Goal: Task Accomplishment & Management: Manage account settings

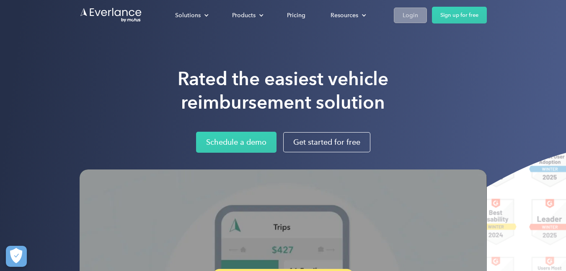
click at [415, 18] on div "Login" at bounding box center [411, 15] width 16 height 10
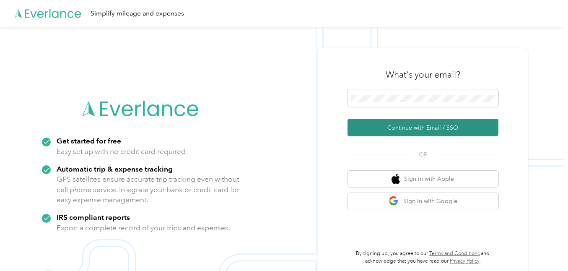
click at [422, 127] on button "Continue with Email / SSO" at bounding box center [422, 128] width 151 height 18
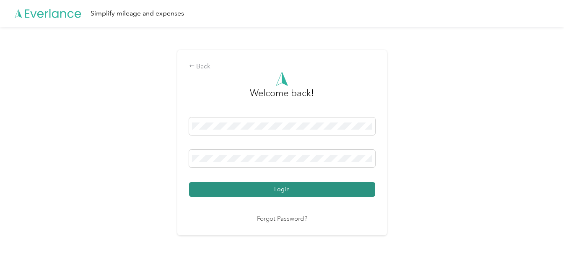
click at [301, 192] on button "Login" at bounding box center [282, 189] width 186 height 15
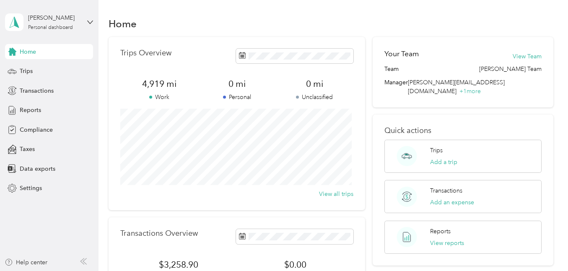
click at [35, 54] on span "Home" at bounding box center [28, 51] width 16 height 9
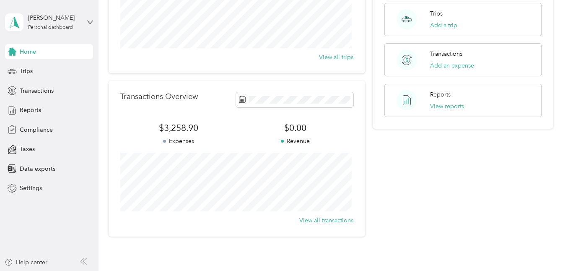
scroll to position [189, 0]
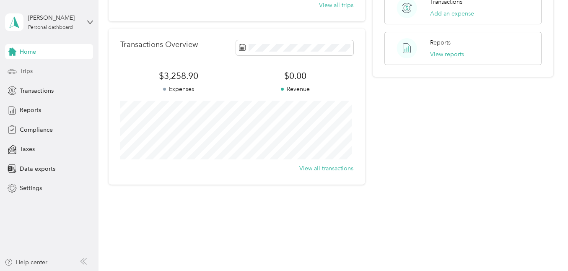
click at [31, 69] on span "Trips" at bounding box center [26, 71] width 13 height 9
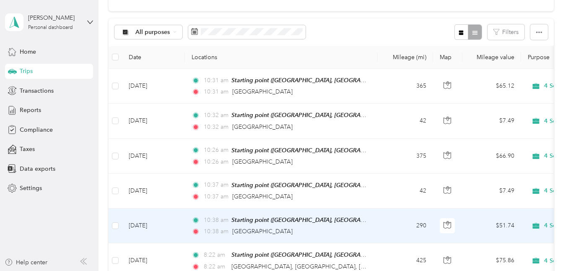
scroll to position [71, 0]
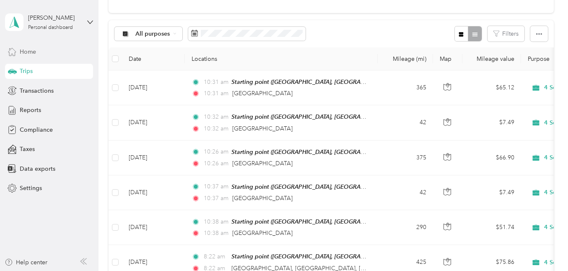
click at [35, 54] on span "Home" at bounding box center [28, 51] width 16 height 9
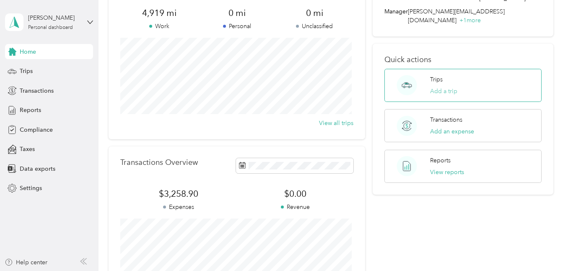
click at [440, 87] on button "Add a trip" at bounding box center [443, 91] width 27 height 9
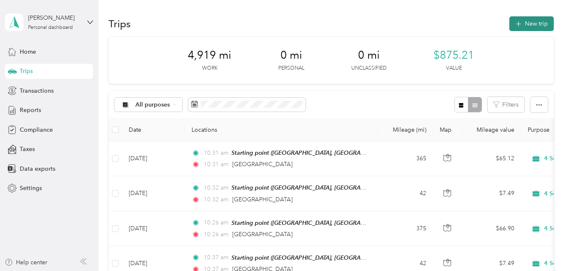
click at [517, 24] on icon "button" at bounding box center [518, 24] width 10 height 10
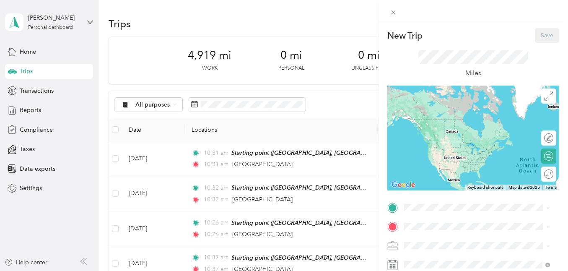
click at [432, 218] on span "Linn, [GEOGRAPHIC_DATA], [PERSON_NAME], [GEOGRAPHIC_DATA], [GEOGRAPHIC_DATA]" at bounding box center [483, 226] width 126 height 16
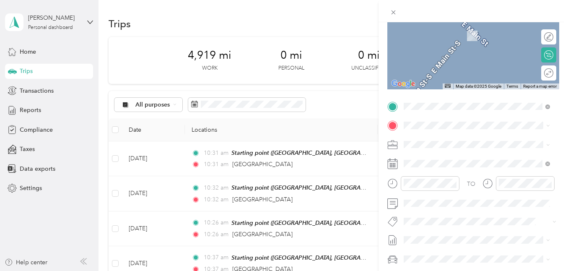
scroll to position [105, 0]
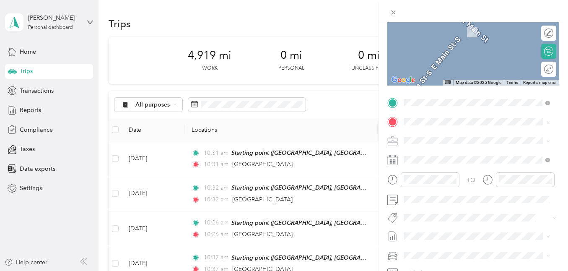
click at [391, 160] on icon at bounding box center [392, 160] width 10 height 10
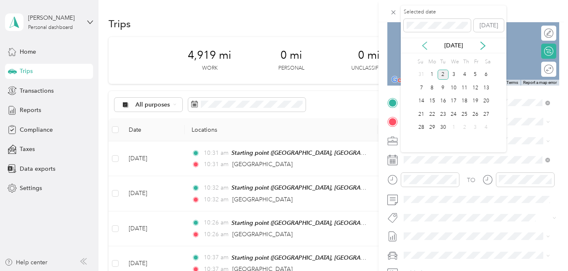
click at [427, 47] on icon at bounding box center [424, 45] width 8 height 8
click at [453, 87] on div "6" at bounding box center [453, 88] width 11 height 10
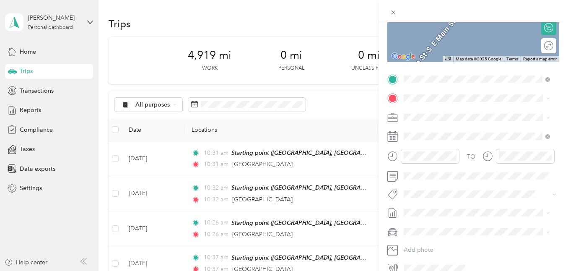
scroll to position [123, 0]
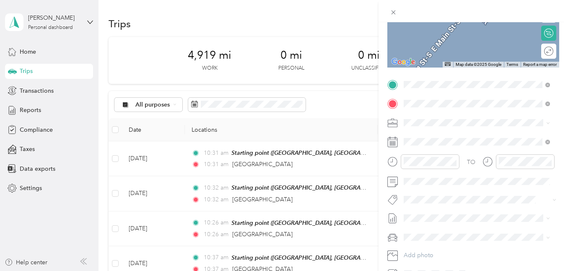
click at [449, 136] on span "Hermann [US_STATE], [GEOGRAPHIC_DATA]" at bounding box center [467, 137] width 94 height 15
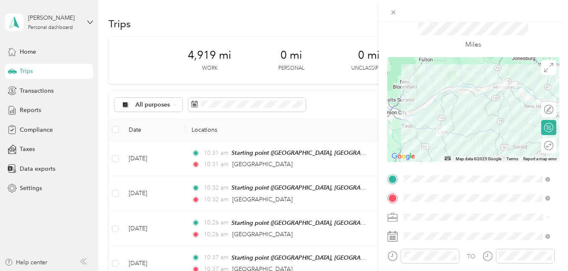
scroll to position [0, 0]
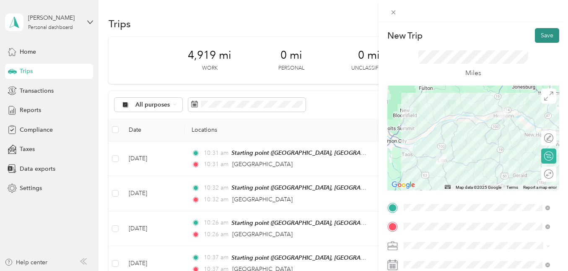
click at [544, 36] on button "Save" at bounding box center [547, 35] width 24 height 15
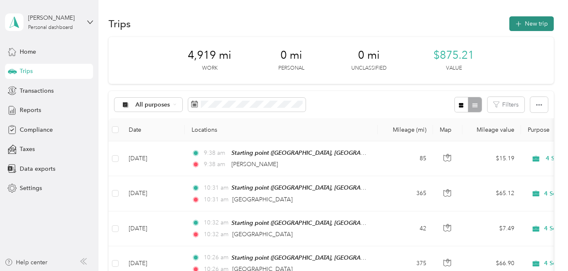
click at [525, 26] on button "New trip" at bounding box center [531, 23] width 44 height 15
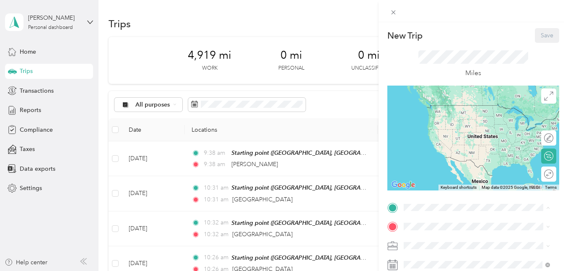
click at [434, 218] on span "Linn, [GEOGRAPHIC_DATA], [PERSON_NAME], [GEOGRAPHIC_DATA], [GEOGRAPHIC_DATA]" at bounding box center [483, 226] width 126 height 16
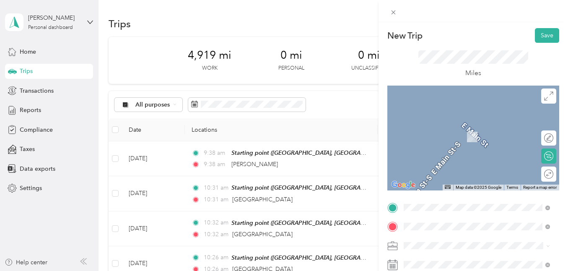
click at [449, 132] on span "[GEOGRAPHIC_DATA] [US_STATE], [GEOGRAPHIC_DATA]" at bounding box center [467, 128] width 94 height 15
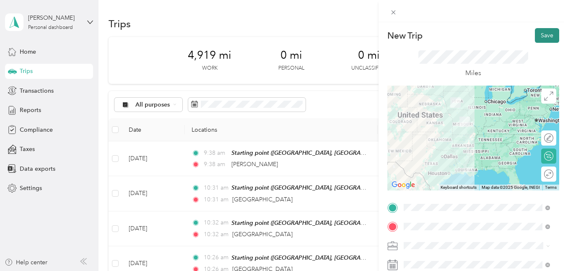
click at [547, 36] on button "Save" at bounding box center [547, 35] width 24 height 15
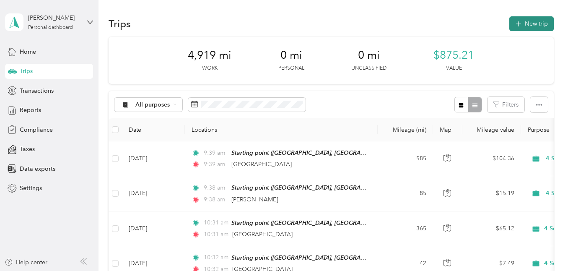
click at [518, 26] on icon "button" at bounding box center [518, 24] width 10 height 10
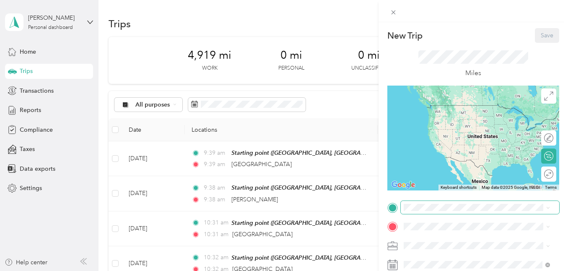
click at [438, 203] on span at bounding box center [480, 207] width 158 height 13
click at [442, 218] on span "Linn, [GEOGRAPHIC_DATA], [PERSON_NAME], [GEOGRAPHIC_DATA], [GEOGRAPHIC_DATA]" at bounding box center [483, 226] width 126 height 16
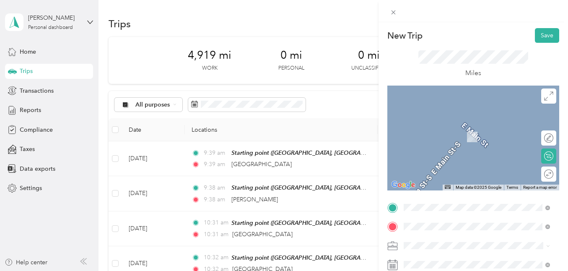
click at [433, 124] on span "Windsor [US_STATE], [GEOGRAPHIC_DATA]" at bounding box center [467, 128] width 94 height 15
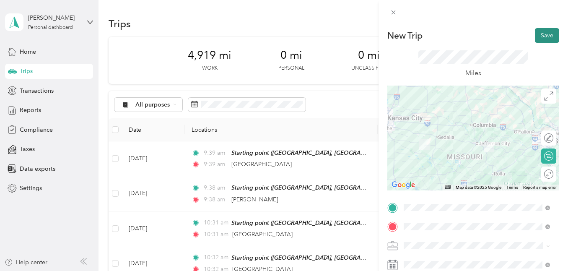
click at [542, 38] on button "Save" at bounding box center [547, 35] width 24 height 15
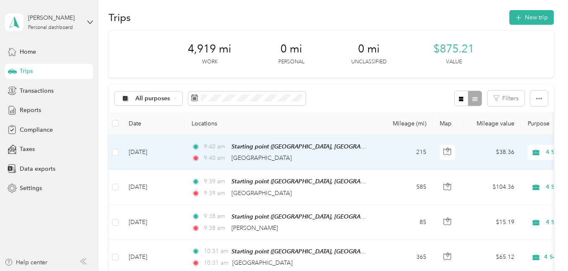
scroll to position [15, 0]
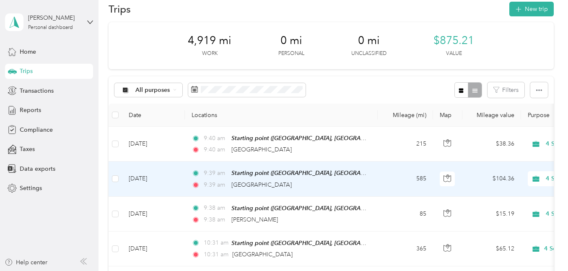
click at [157, 176] on td "[DATE]" at bounding box center [153, 178] width 63 height 35
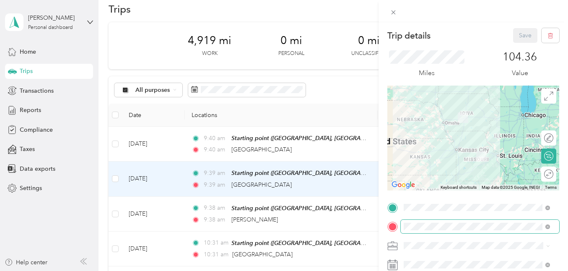
scroll to position [11, 0]
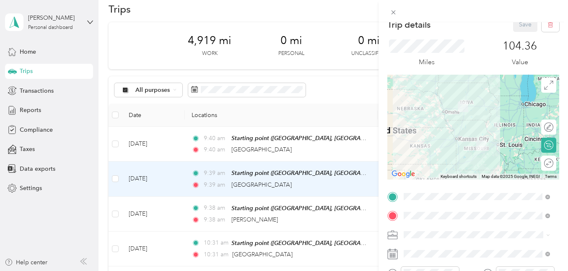
click at [396, 252] on icon at bounding box center [392, 254] width 10 height 10
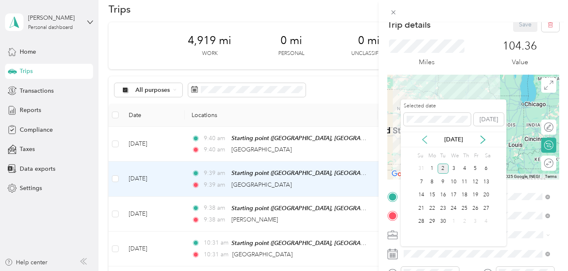
click at [421, 138] on icon at bounding box center [424, 139] width 8 height 8
click at [444, 195] on div "12" at bounding box center [443, 195] width 11 height 10
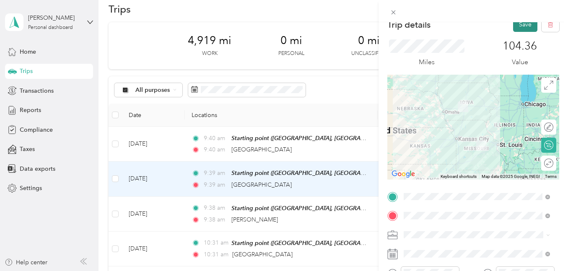
click at [524, 28] on button "Save" at bounding box center [525, 24] width 24 height 15
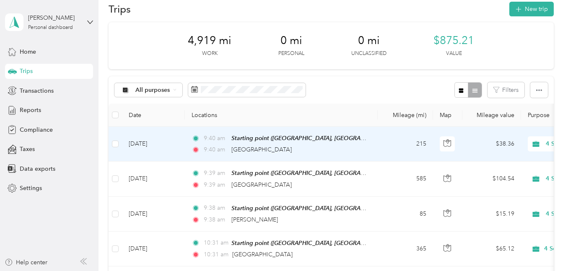
click at [271, 142] on div "Starting point ([GEOGRAPHIC_DATA], [GEOGRAPHIC_DATA], [GEOGRAPHIC_DATA], [GEOGR…" at bounding box center [299, 138] width 136 height 10
click at [156, 142] on td "[DATE]" at bounding box center [153, 144] width 63 height 35
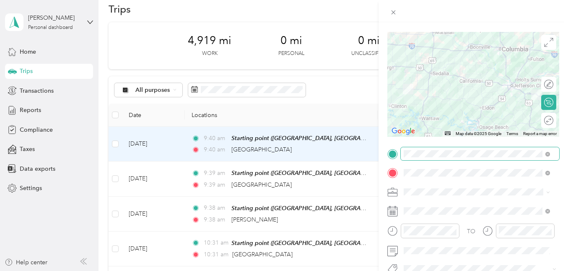
scroll to position [54, 0]
click at [391, 209] on icon at bounding box center [392, 210] width 10 height 10
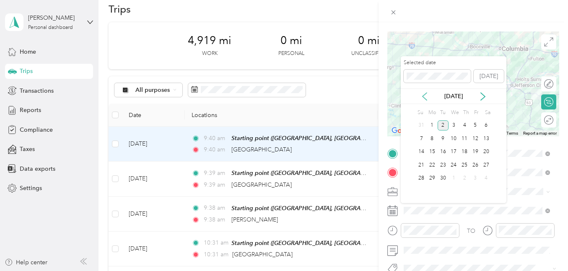
click at [423, 98] on icon at bounding box center [424, 96] width 8 height 8
click at [466, 150] on div "14" at bounding box center [464, 152] width 11 height 10
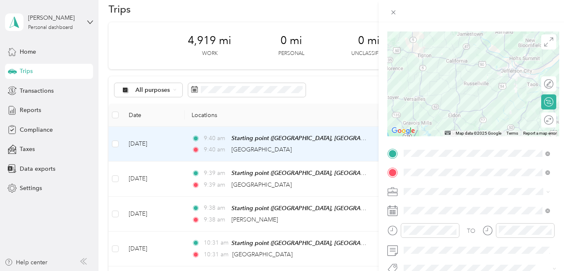
scroll to position [0, 0]
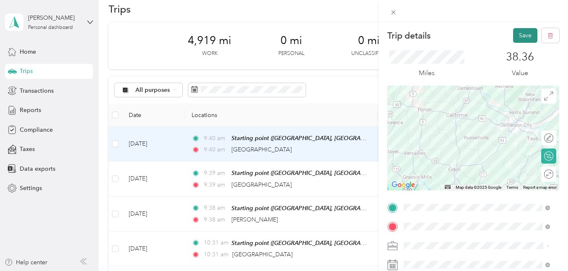
click at [525, 37] on button "Save" at bounding box center [525, 35] width 24 height 15
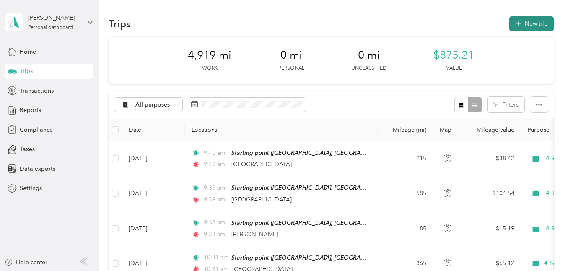
click at [525, 28] on button "New trip" at bounding box center [531, 23] width 44 height 15
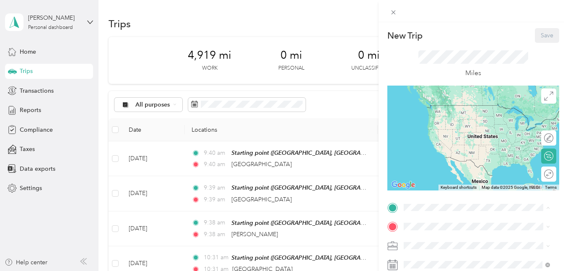
click at [430, 209] on div "Starting point Linn, [GEOGRAPHIC_DATA], [GEOGRAPHIC_DATA], [GEOGRAPHIC_DATA], […" at bounding box center [483, 222] width 127 height 26
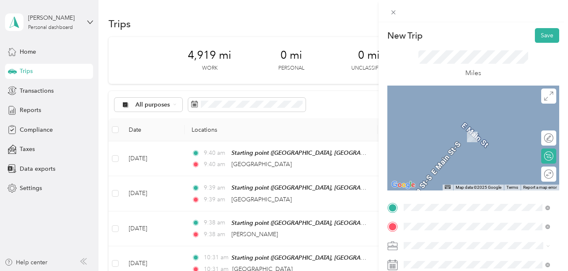
click at [447, 130] on span "Sedalia [US_STATE], [GEOGRAPHIC_DATA]" at bounding box center [467, 128] width 94 height 15
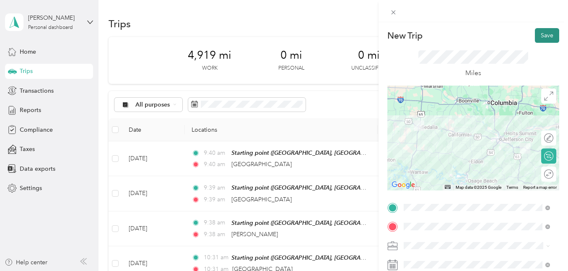
click at [536, 38] on button "Save" at bounding box center [547, 35] width 24 height 15
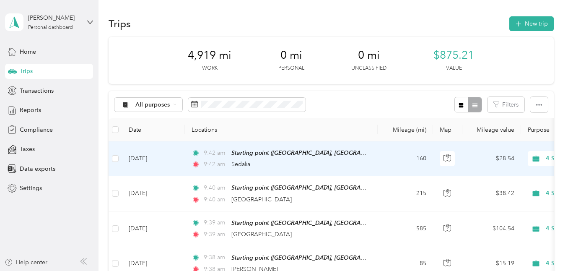
click at [145, 155] on td "[DATE]" at bounding box center [153, 158] width 63 height 35
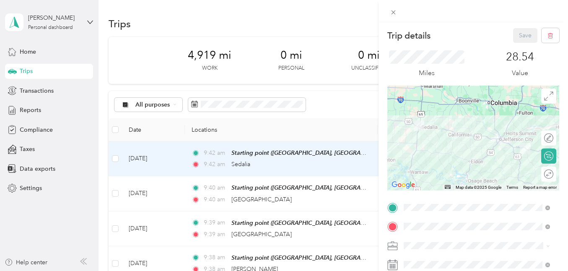
click at [391, 264] on rect at bounding box center [391, 264] width 1 height 1
click at [395, 264] on icon at bounding box center [392, 264] width 10 height 10
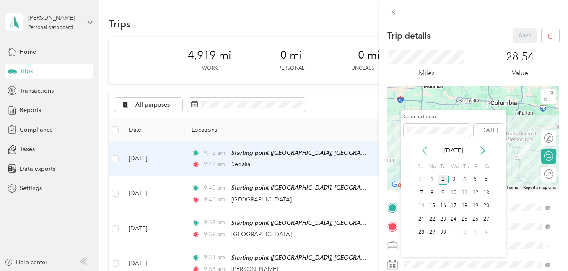
click at [425, 149] on icon at bounding box center [424, 150] width 8 height 8
click at [470, 192] on div "8" at bounding box center [475, 192] width 11 height 10
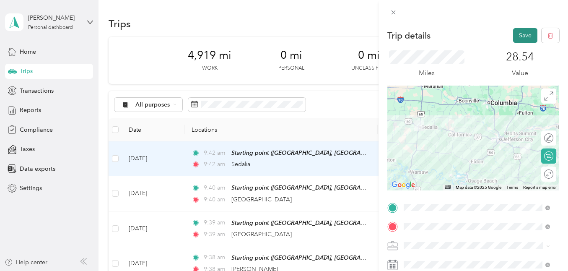
click at [513, 37] on button "Save" at bounding box center [525, 35] width 24 height 15
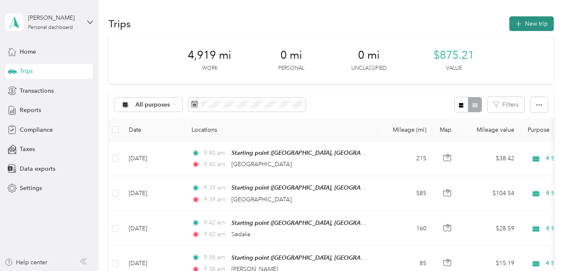
click at [519, 31] on button "New trip" at bounding box center [531, 23] width 44 height 15
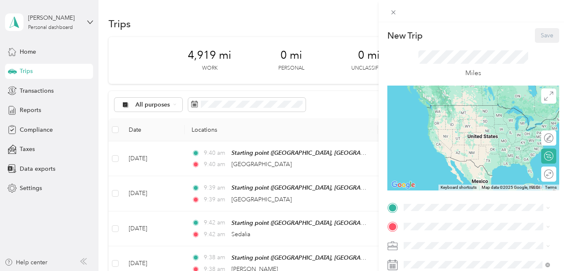
click at [432, 217] on span "Linn, [GEOGRAPHIC_DATA], [PERSON_NAME], [GEOGRAPHIC_DATA], [GEOGRAPHIC_DATA]" at bounding box center [483, 225] width 126 height 16
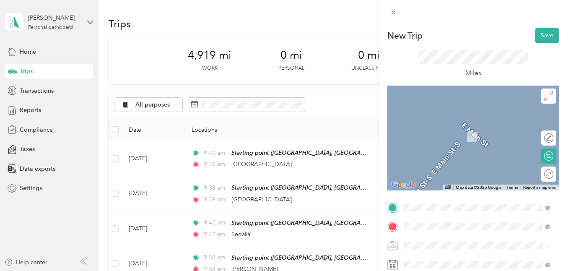
click at [454, 127] on span "[GEOGRAPHIC_DATA] [US_STATE], [GEOGRAPHIC_DATA]" at bounding box center [467, 128] width 94 height 15
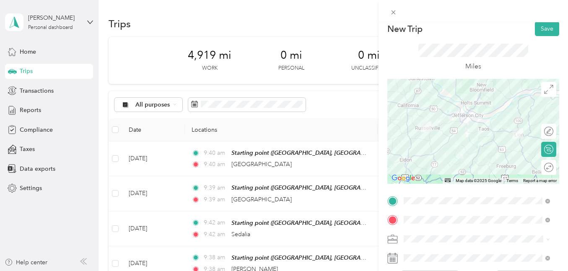
scroll to position [15, 0]
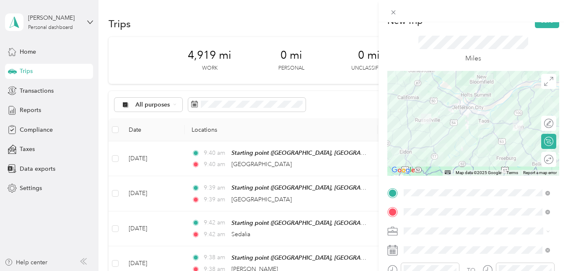
click at [390, 247] on icon at bounding box center [390, 246] width 1 height 2
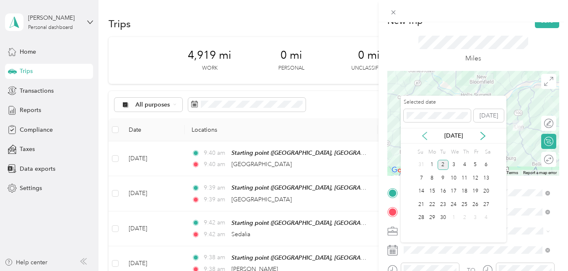
click at [427, 137] on icon at bounding box center [424, 136] width 8 height 8
click at [442, 204] on div "19" at bounding box center [443, 204] width 11 height 10
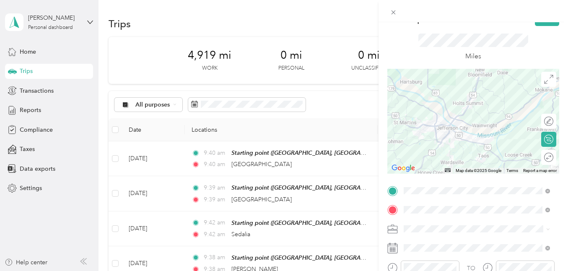
scroll to position [0, 0]
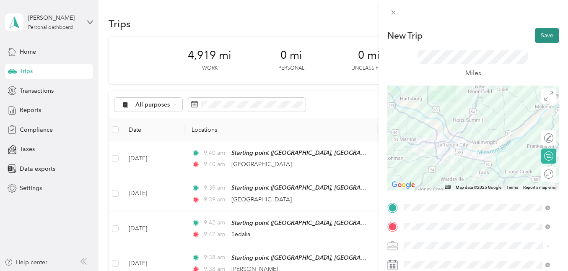
click at [535, 37] on button "Save" at bounding box center [547, 35] width 24 height 15
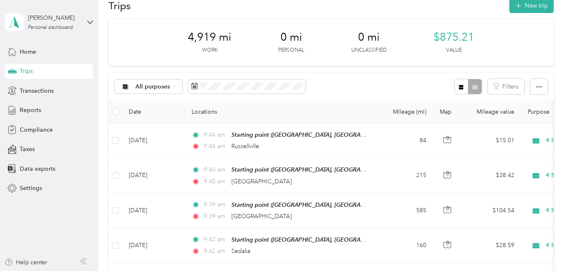
scroll to position [20, 0]
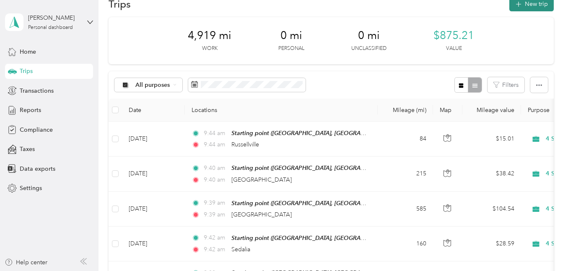
click at [522, 4] on button "New trip" at bounding box center [531, 4] width 44 height 15
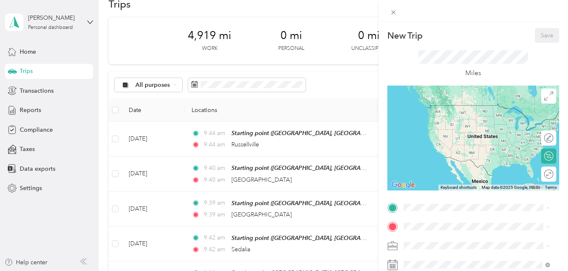
click at [428, 218] on span "Linn, [GEOGRAPHIC_DATA], [PERSON_NAME], [GEOGRAPHIC_DATA], [GEOGRAPHIC_DATA]" at bounding box center [483, 226] width 126 height 16
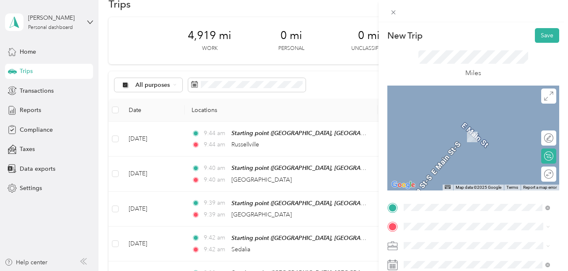
click at [455, 125] on span "Hermann [US_STATE], [GEOGRAPHIC_DATA]" at bounding box center [467, 127] width 94 height 15
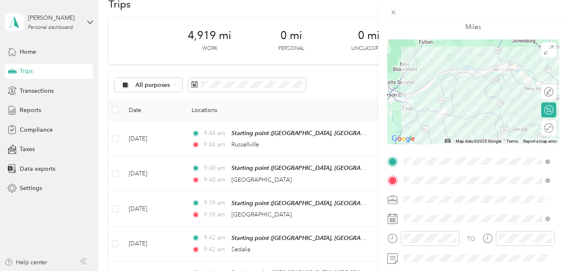
scroll to position [51, 0]
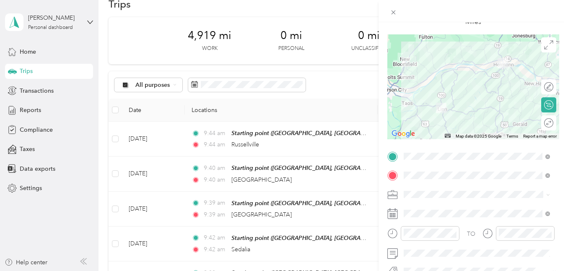
click at [393, 212] on icon at bounding box center [392, 213] width 10 height 10
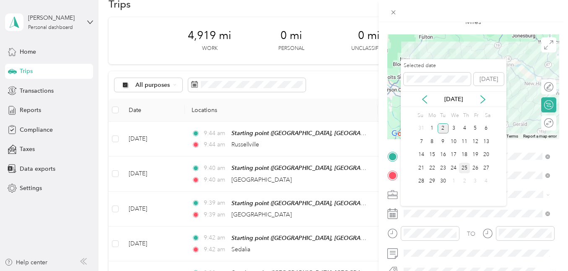
click at [465, 169] on div "25" at bounding box center [464, 168] width 11 height 10
click at [423, 99] on icon at bounding box center [424, 99] width 8 height 8
click at [467, 170] on div "21" at bounding box center [464, 168] width 11 height 10
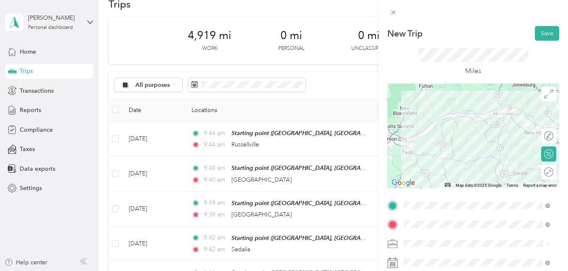
scroll to position [0, 0]
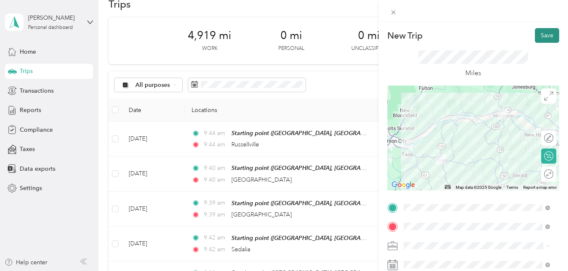
click at [547, 36] on button "Save" at bounding box center [547, 35] width 24 height 15
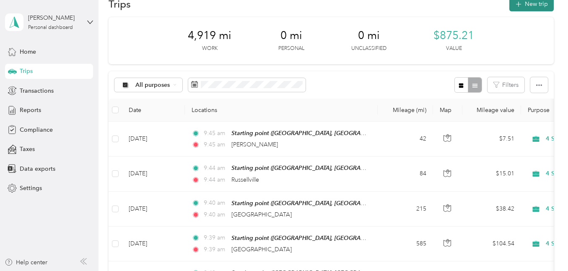
click at [538, 6] on button "New trip" at bounding box center [531, 4] width 44 height 15
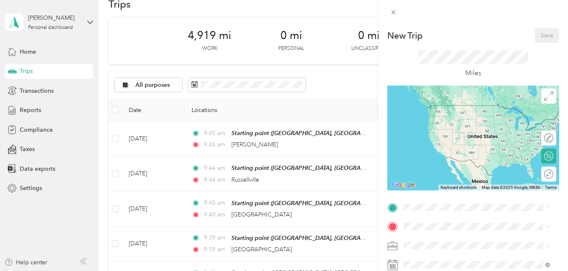
click at [446, 218] on span "Linn, [GEOGRAPHIC_DATA], [PERSON_NAME], [GEOGRAPHIC_DATA], [GEOGRAPHIC_DATA]" at bounding box center [483, 226] width 126 height 16
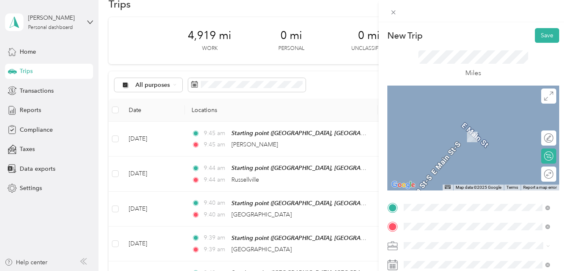
click at [438, 125] on span "Madison [US_STATE], [GEOGRAPHIC_DATA]" at bounding box center [467, 128] width 94 height 15
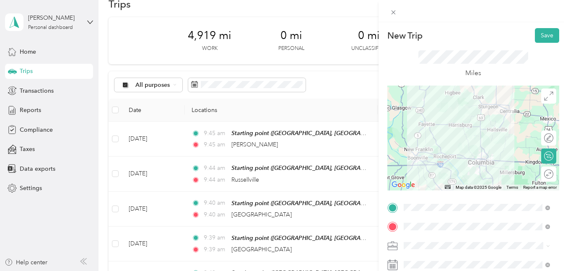
drag, startPoint x: 446, startPoint y: 125, endPoint x: 555, endPoint y: 212, distance: 139.2
click at [555, 212] on form "New Trip Save This trip cannot be edited because it is either under review, app…" at bounding box center [472, 215] width 189 height 375
click at [488, 222] on span at bounding box center [480, 226] width 158 height 13
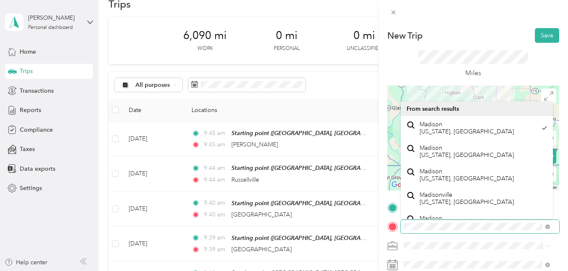
drag, startPoint x: 488, startPoint y: 222, endPoint x: 368, endPoint y: 227, distance: 120.0
click at [368, 227] on div "New Trip Save This trip cannot be edited because it is either under review, app…" at bounding box center [284, 135] width 568 height 271
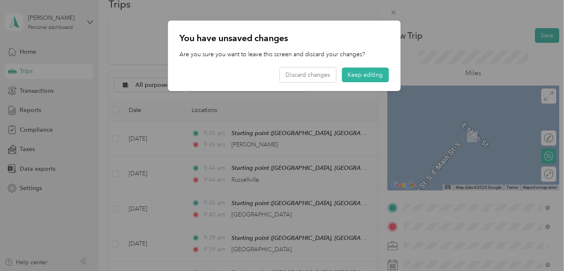
click at [433, 127] on span "Moberly [US_STATE], [GEOGRAPHIC_DATA]" at bounding box center [467, 128] width 94 height 15
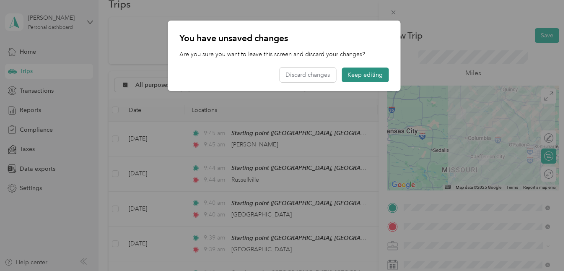
click at [358, 75] on button "Keep editing" at bounding box center [365, 74] width 47 height 15
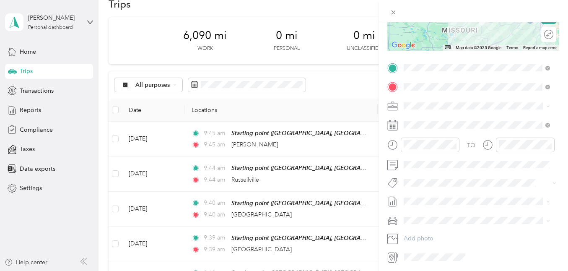
scroll to position [150, 0]
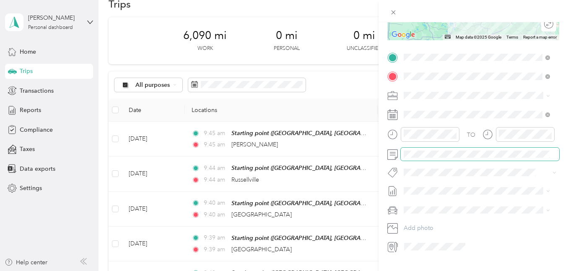
click at [436, 158] on span at bounding box center [480, 154] width 158 height 13
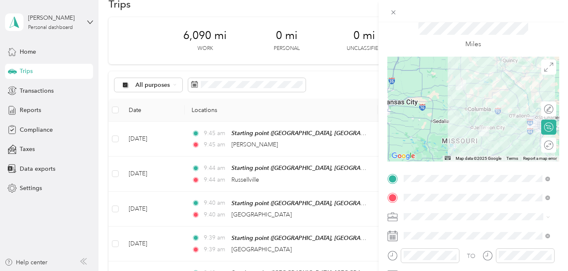
scroll to position [0, 0]
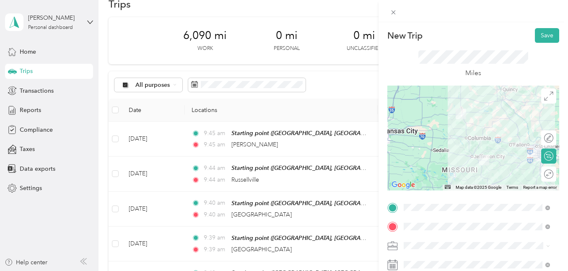
click at [429, 26] on div "New Trip Save This trip cannot be edited because it is either under review, app…" at bounding box center [472, 157] width 189 height 271
click at [544, 35] on button "Save" at bounding box center [547, 35] width 24 height 15
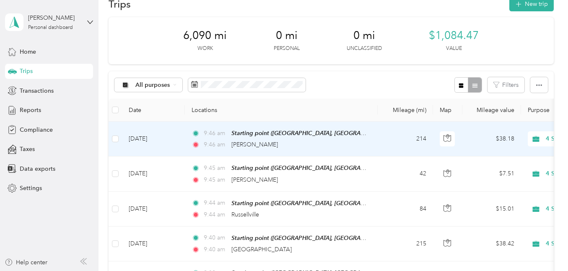
click at [147, 139] on td "[DATE]" at bounding box center [153, 139] width 63 height 35
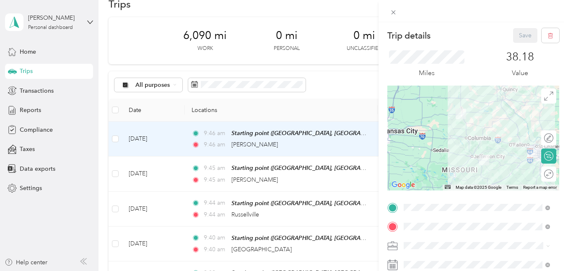
click at [395, 266] on rect at bounding box center [394, 266] width 1 height 1
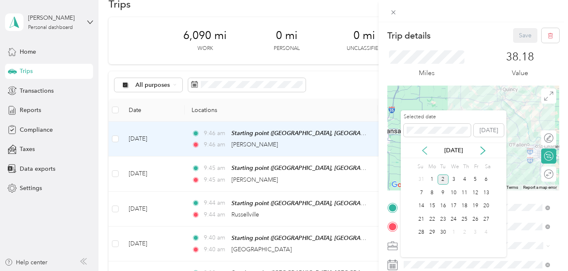
click at [427, 149] on icon at bounding box center [424, 150] width 8 height 8
click at [453, 231] on div "27" at bounding box center [453, 232] width 11 height 10
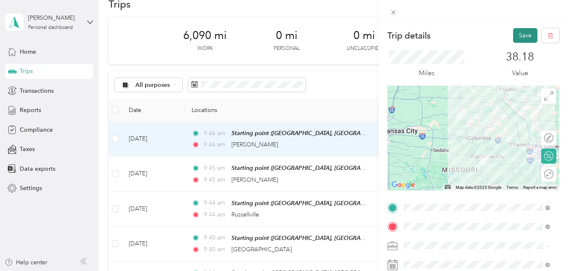
click at [526, 36] on button "Save" at bounding box center [525, 35] width 24 height 15
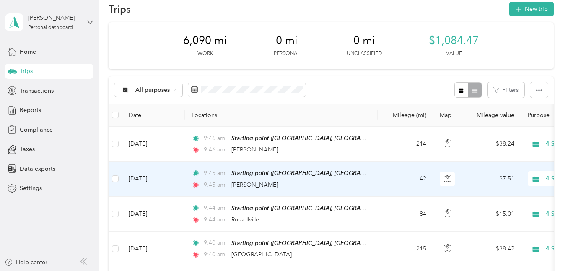
scroll to position [7, 0]
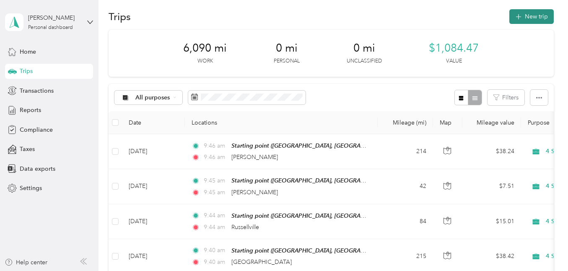
click at [531, 15] on button "New trip" at bounding box center [531, 16] width 44 height 15
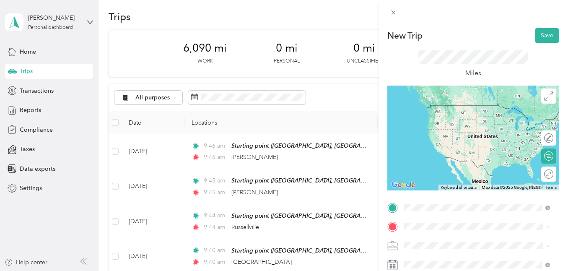
click at [475, 158] on div "Linn [US_STATE], [GEOGRAPHIC_DATA]" at bounding box center [477, 162] width 140 height 18
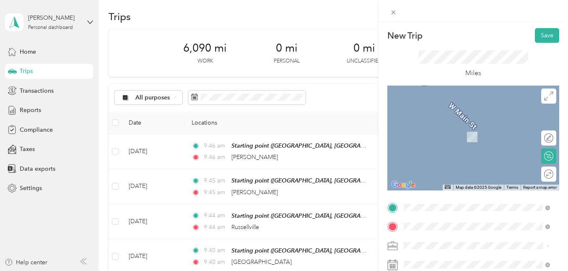
click at [433, 126] on span "[GEOGRAPHIC_DATA] [US_STATE], [GEOGRAPHIC_DATA]" at bounding box center [467, 128] width 94 height 15
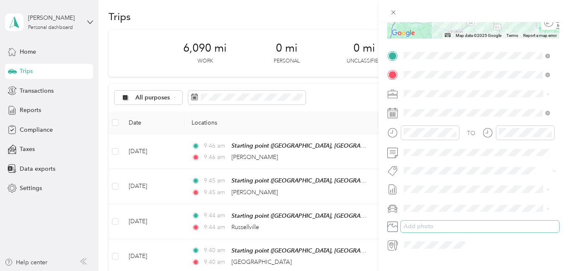
scroll to position [160, 0]
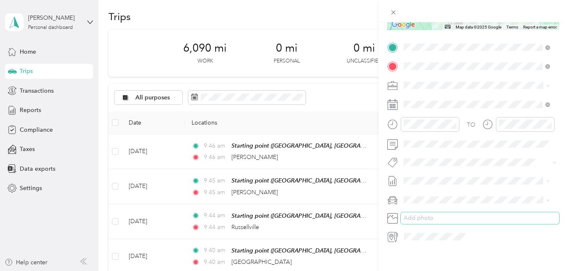
click at [434, 218] on button "Add photo" at bounding box center [480, 218] width 158 height 12
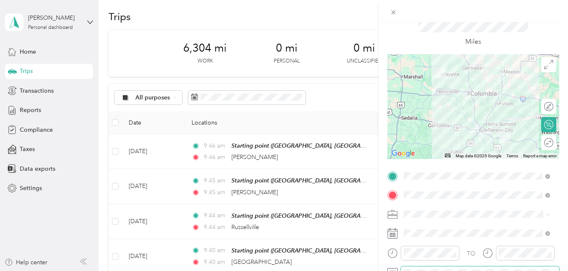
scroll to position [0, 0]
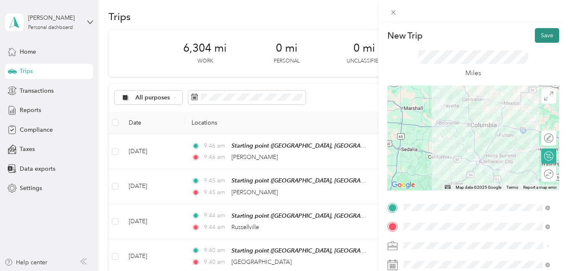
click at [538, 32] on button "Save" at bounding box center [547, 35] width 24 height 15
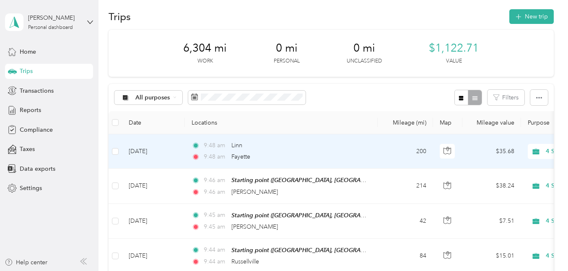
click at [154, 148] on td "[DATE]" at bounding box center [153, 151] width 63 height 34
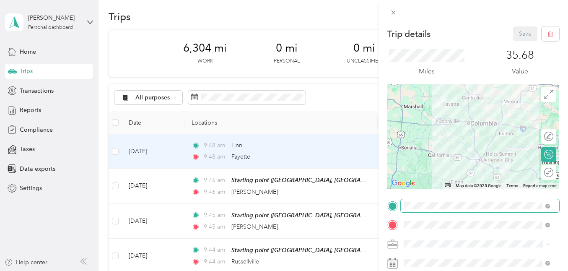
scroll to position [15, 0]
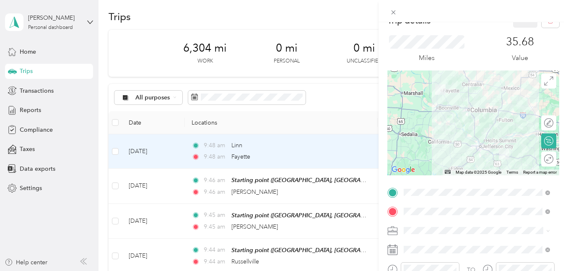
click at [393, 252] on rect at bounding box center [393, 252] width 1 height 1
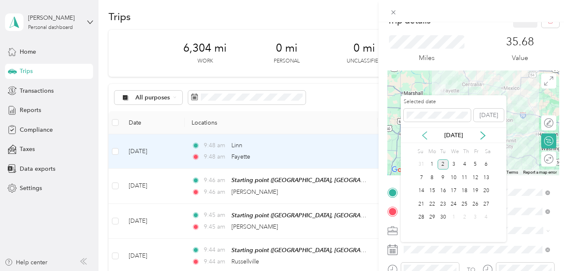
click at [425, 135] on icon at bounding box center [424, 135] width 8 height 8
click at [477, 216] on div "29" at bounding box center [475, 217] width 11 height 10
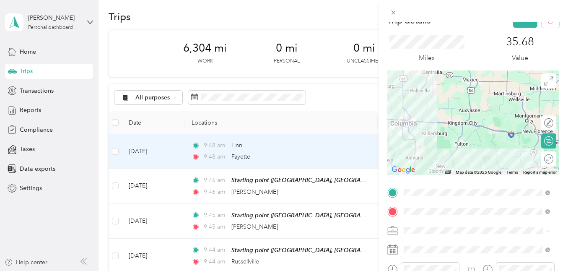
scroll to position [0, 0]
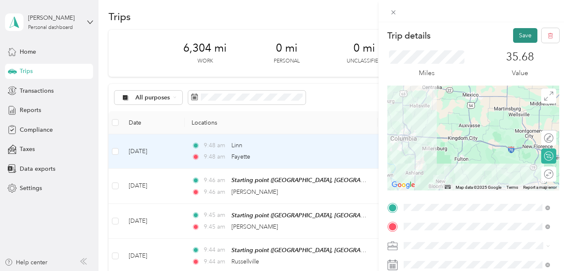
click at [526, 38] on button "Save" at bounding box center [525, 35] width 24 height 15
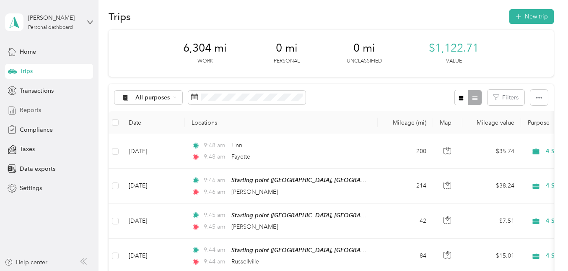
click at [35, 110] on span "Reports" at bounding box center [30, 110] width 21 height 9
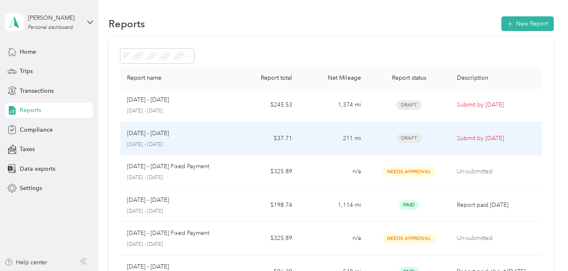
click at [198, 145] on p "[DATE] - [DATE]" at bounding box center [175, 145] width 96 height 8
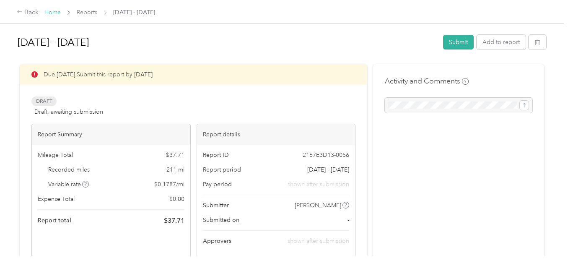
click at [47, 13] on link "Home" at bounding box center [52, 12] width 16 height 7
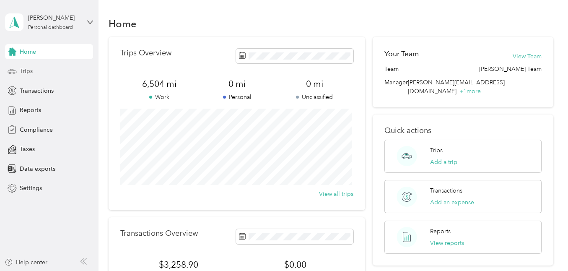
click at [28, 68] on span "Trips" at bounding box center [26, 71] width 13 height 9
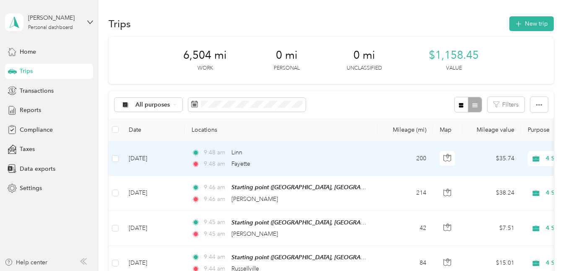
click at [257, 151] on div "9:48 am Linn" at bounding box center [280, 152] width 176 height 9
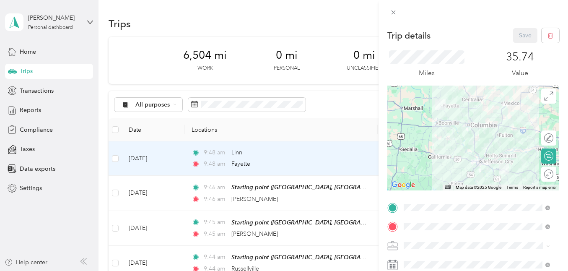
click at [442, 137] on span "Linn, [GEOGRAPHIC_DATA], [PERSON_NAME], [GEOGRAPHIC_DATA], [GEOGRAPHIC_DATA]" at bounding box center [483, 140] width 126 height 16
click at [519, 34] on button "Save" at bounding box center [525, 35] width 24 height 15
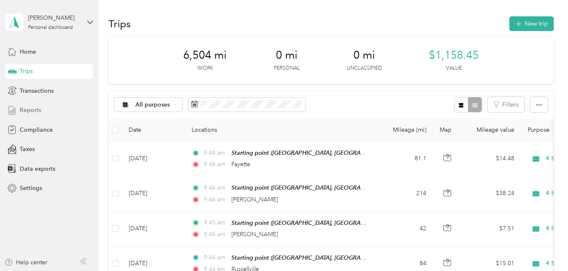
click at [34, 110] on span "Reports" at bounding box center [30, 110] width 21 height 9
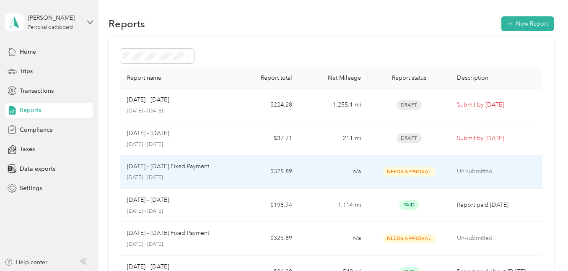
click at [167, 169] on p "[DATE] - [DATE] Fixed Payment" at bounding box center [168, 166] width 82 height 9
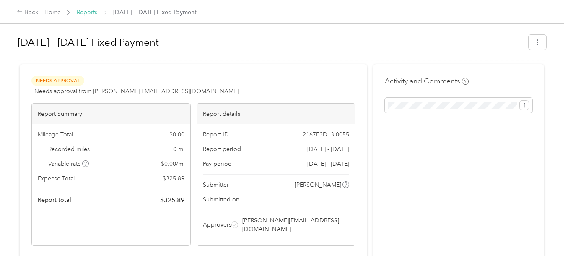
click at [92, 12] on link "Reports" at bounding box center [87, 12] width 21 height 7
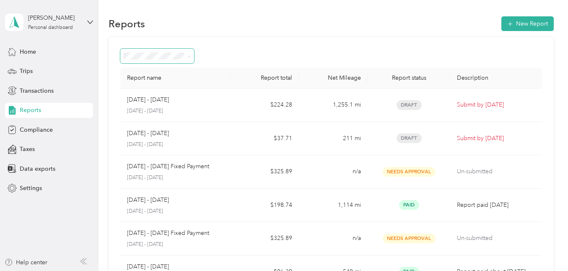
click at [192, 57] on span at bounding box center [157, 56] width 74 height 15
click at [190, 56] on icon at bounding box center [189, 56] width 3 height 2
click at [243, 43] on div "Report name Report total Net Mileage Report status Description Sep 1 - 30, 2025…" at bounding box center [331, 247] width 445 height 420
click at [35, 73] on div "Trips" at bounding box center [49, 71] width 88 height 15
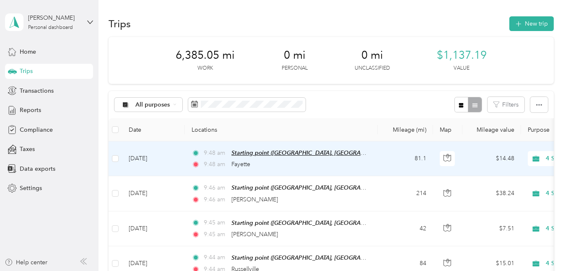
click at [269, 155] on span "Starting point ([GEOGRAPHIC_DATA], [GEOGRAPHIC_DATA], [GEOGRAPHIC_DATA], [GEOGR…" at bounding box center [374, 152] width 287 height 7
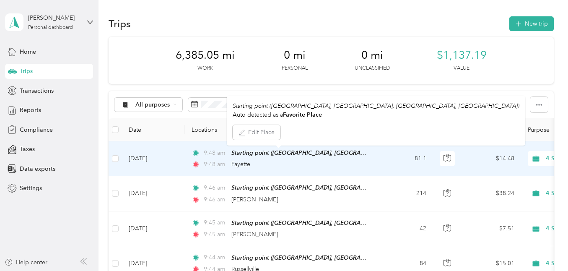
click at [367, 154] on div "9:48 am Starting point (Linn, MO, Linn, MO)" at bounding box center [280, 153] width 176 height 10
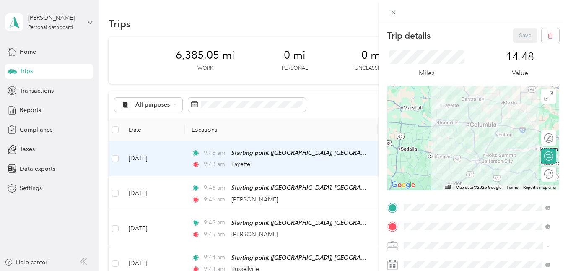
click at [339, 199] on div "Trip details Save This trip cannot be edited because it is either under review,…" at bounding box center [284, 135] width 568 height 271
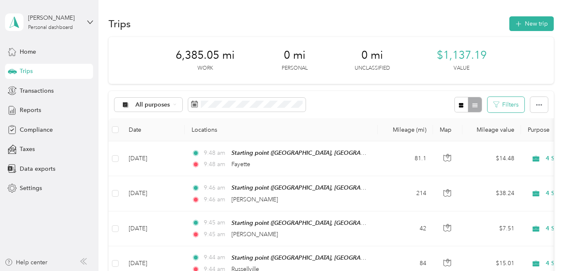
click at [500, 105] on button "Filters" at bounding box center [505, 105] width 37 height 16
click at [474, 104] on div at bounding box center [467, 105] width 27 height 16
click at [471, 104] on div at bounding box center [467, 105] width 27 height 16
click at [463, 106] on button "button" at bounding box center [461, 105] width 14 height 16
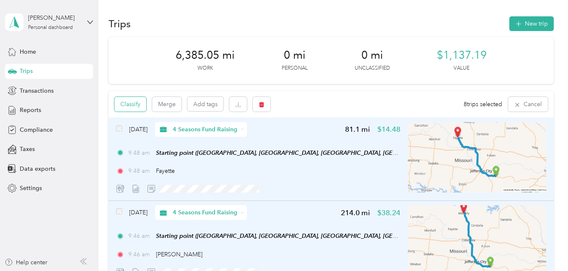
click at [137, 104] on button "Classify" at bounding box center [130, 104] width 32 height 15
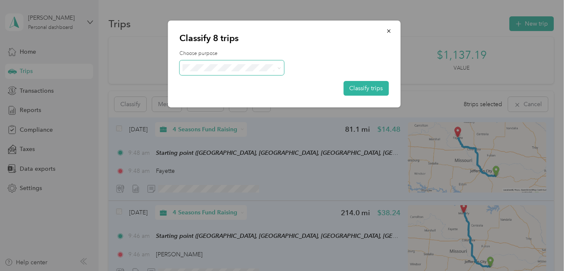
click at [275, 70] on span at bounding box center [278, 67] width 7 height 9
click at [279, 67] on icon at bounding box center [279, 68] width 4 height 4
click at [266, 84] on span "4 Seasons Fund Raising" at bounding box center [239, 83] width 78 height 9
click at [357, 83] on button "Classify trips" at bounding box center [365, 88] width 45 height 15
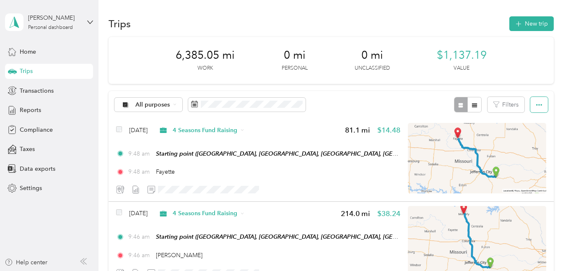
click at [539, 102] on icon "button" at bounding box center [539, 105] width 6 height 6
click at [349, 108] on div "All purposes Filters" at bounding box center [331, 104] width 445 height 27
click at [33, 52] on span "Home" at bounding box center [28, 51] width 16 height 9
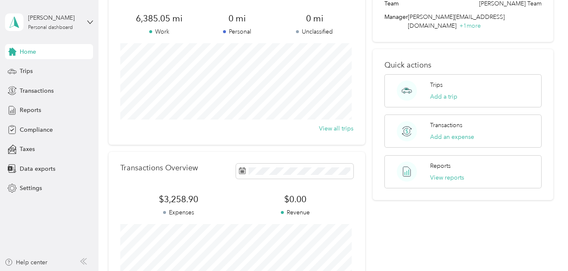
scroll to position [67, 0]
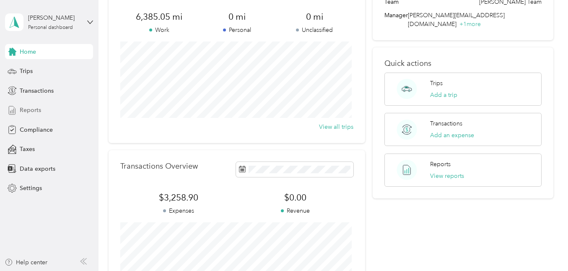
click at [29, 107] on span "Reports" at bounding box center [30, 110] width 21 height 9
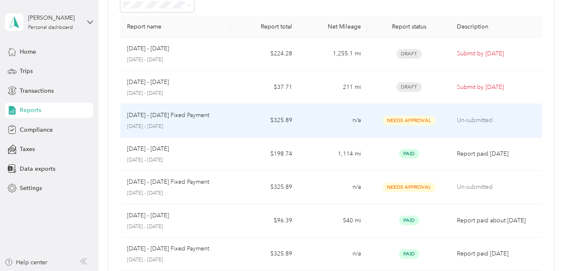
scroll to position [41, 0]
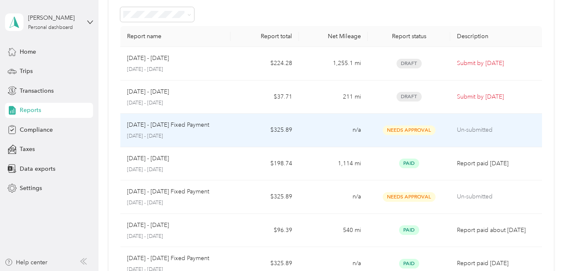
click at [326, 136] on td "n/a" at bounding box center [333, 131] width 69 height 34
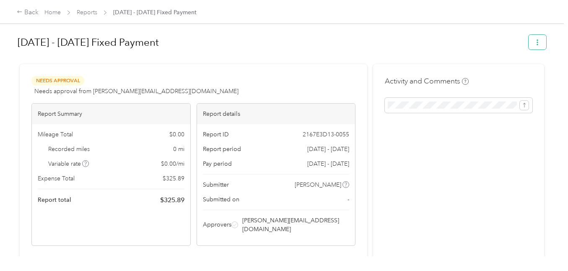
click at [537, 43] on icon "button" at bounding box center [537, 42] width 6 height 6
click at [431, 47] on h1 "[DATE] - [DATE] Fixed Payment" at bounding box center [270, 42] width 505 height 20
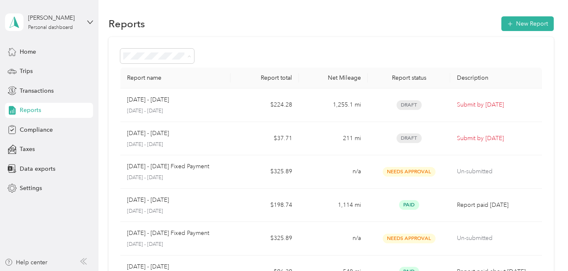
click at [178, 102] on div "Needs approval" at bounding box center [158, 100] width 62 height 9
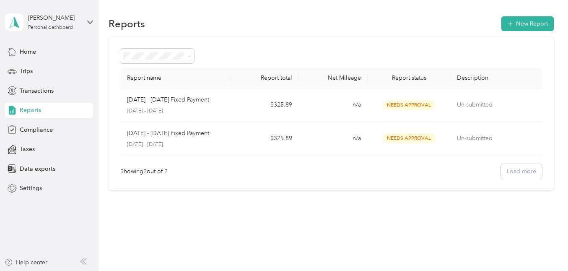
click at [38, 105] on div "Reports" at bounding box center [49, 110] width 88 height 15
click at [151, 67] on div "All Reports" at bounding box center [158, 71] width 62 height 9
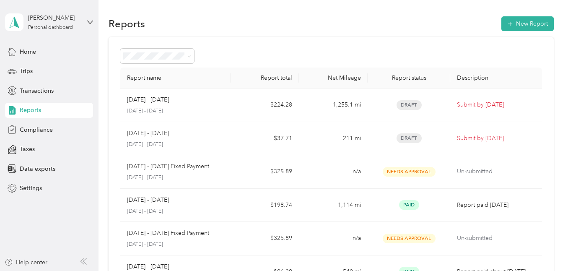
click at [33, 112] on span "Reports" at bounding box center [30, 110] width 21 height 9
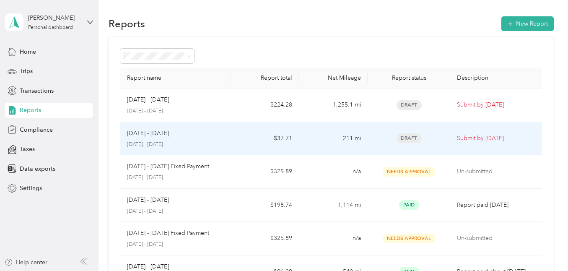
click at [194, 137] on div "[DATE] - [DATE]" at bounding box center [175, 133] width 96 height 9
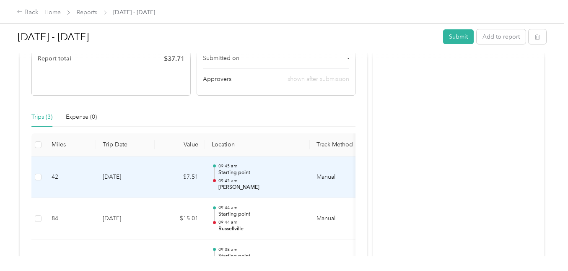
scroll to position [138, 0]
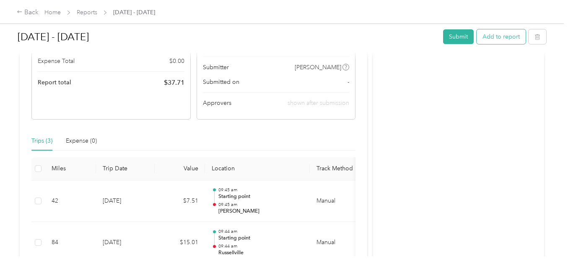
click at [499, 34] on button "Add to report" at bounding box center [501, 36] width 49 height 15
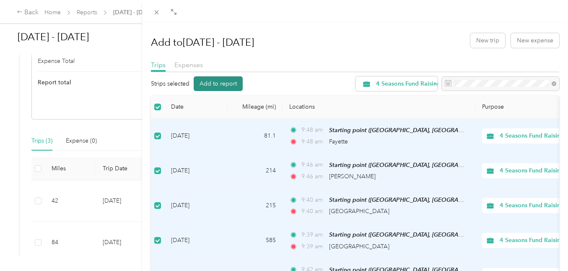
click at [223, 81] on button "Add to report" at bounding box center [218, 83] width 49 height 15
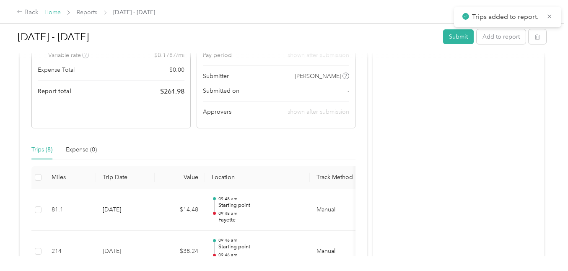
scroll to position [124, 0]
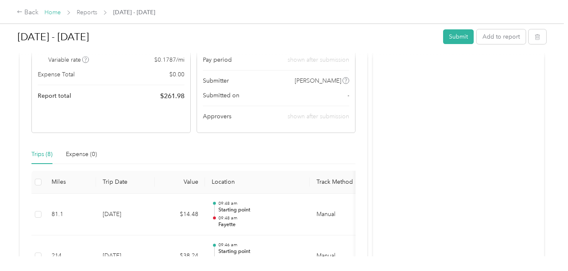
click at [57, 11] on link "Home" at bounding box center [52, 12] width 16 height 7
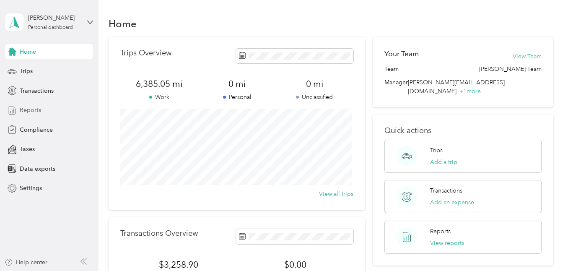
click at [32, 111] on span "Reports" at bounding box center [30, 110] width 21 height 9
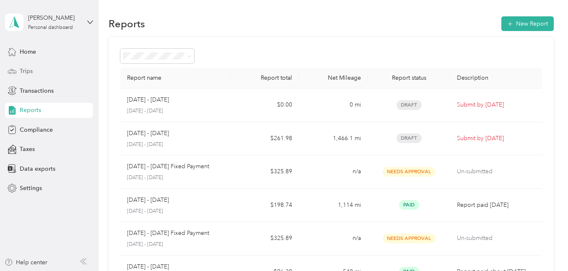
click at [34, 71] on div "Trips" at bounding box center [49, 71] width 88 height 15
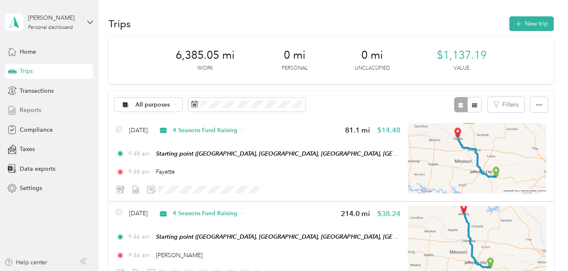
click at [39, 111] on span "Reports" at bounding box center [30, 110] width 21 height 9
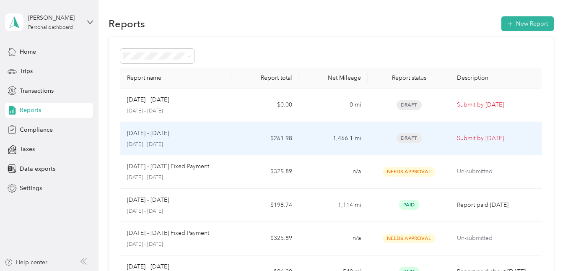
click at [181, 136] on div "[DATE] - [DATE]" at bounding box center [175, 133] width 96 height 9
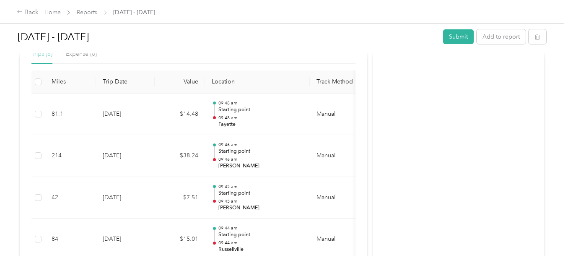
scroll to position [197, 0]
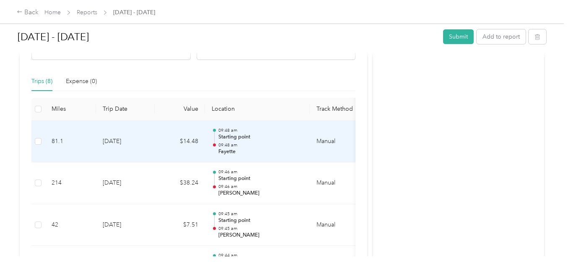
click at [96, 135] on td "8-29-2025" at bounding box center [125, 142] width 59 height 42
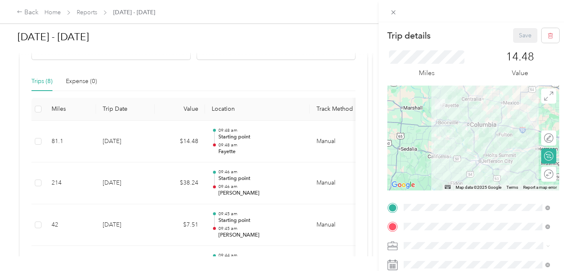
click at [382, 59] on form "Trip details Save This trip cannot be edited because it is either under review,…" at bounding box center [472, 215] width 189 height 375
click at [519, 34] on button "Save" at bounding box center [525, 35] width 24 height 15
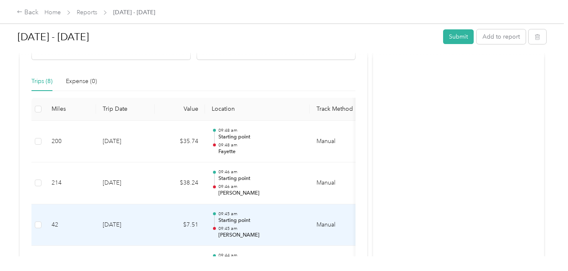
click at [89, 221] on td "42" at bounding box center [70, 225] width 51 height 42
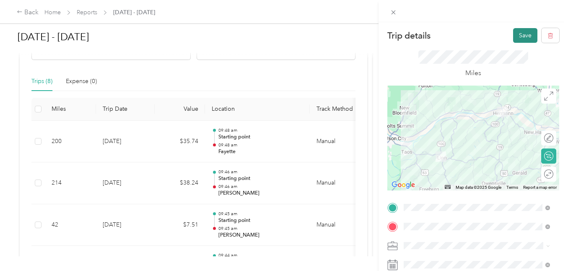
click at [515, 33] on button "Save" at bounding box center [525, 35] width 24 height 15
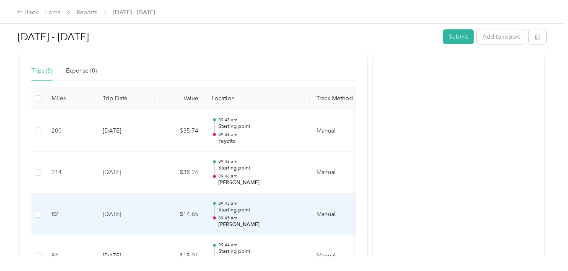
scroll to position [200, 0]
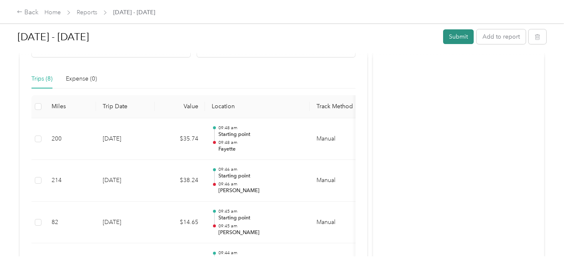
click at [458, 36] on button "Submit" at bounding box center [458, 36] width 31 height 15
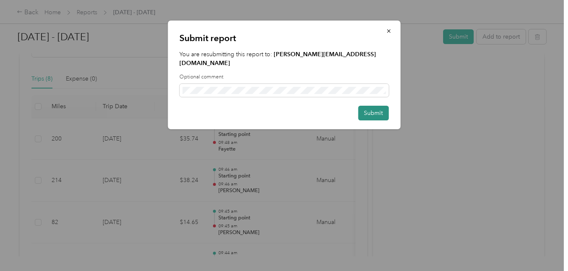
click at [364, 106] on button "Submit" at bounding box center [373, 113] width 31 height 15
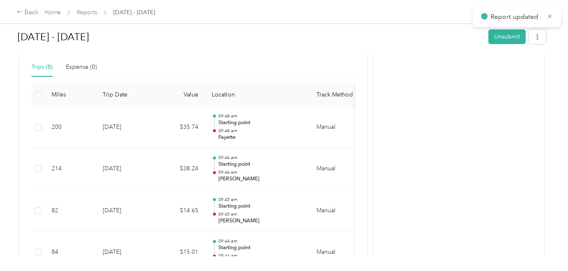
scroll to position [179, 0]
